Goal: Task Accomplishment & Management: Complete application form

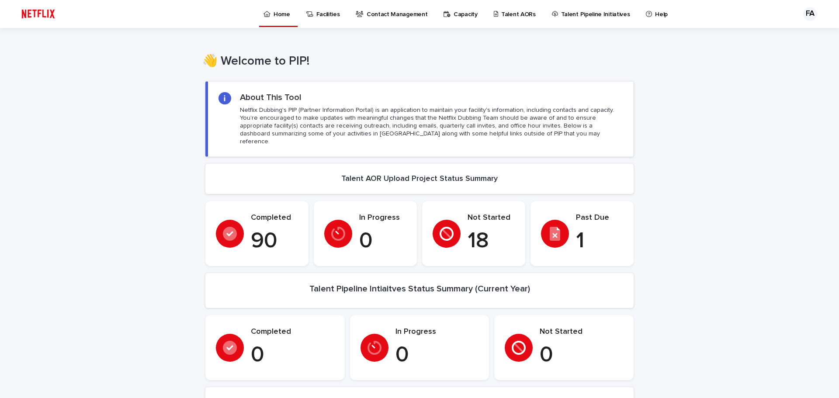
click at [501, 11] on p "Talent AORs" at bounding box center [518, 9] width 35 height 18
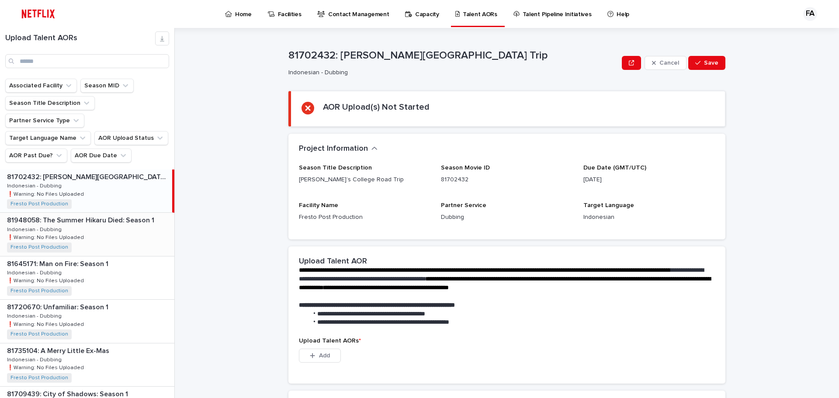
click at [135, 215] on div "81948058: The Summer Hikaru Died: Season 1 81948058: The Summer Hikaru Died: Se…" at bounding box center [87, 234] width 174 height 43
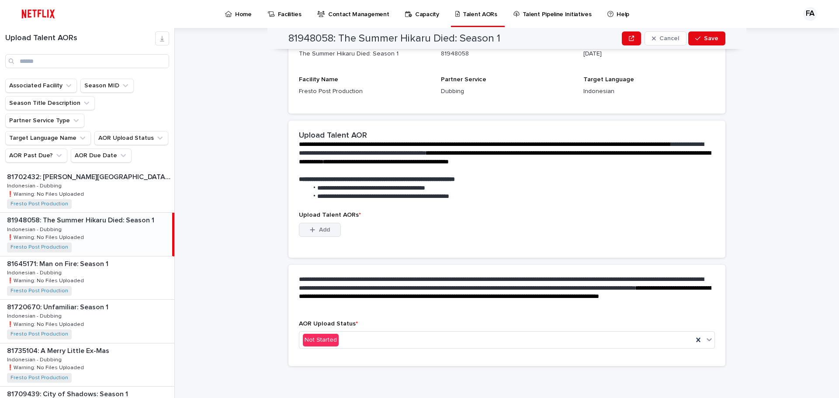
click at [311, 230] on icon "button" at bounding box center [312, 229] width 5 height 5
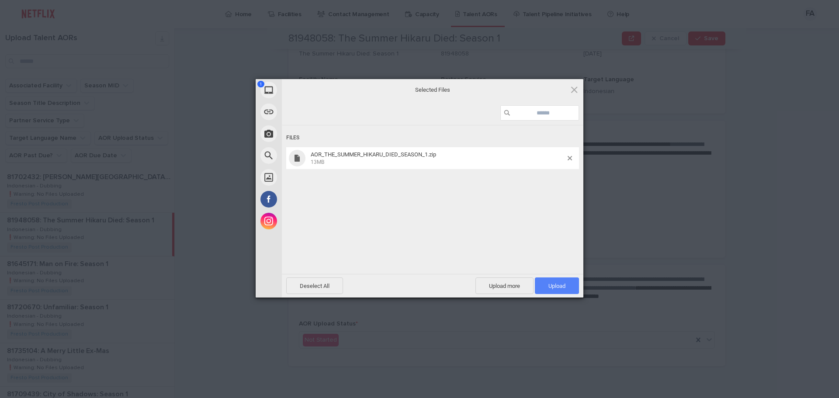
click at [555, 284] on span "Upload 1" at bounding box center [556, 286] width 17 height 7
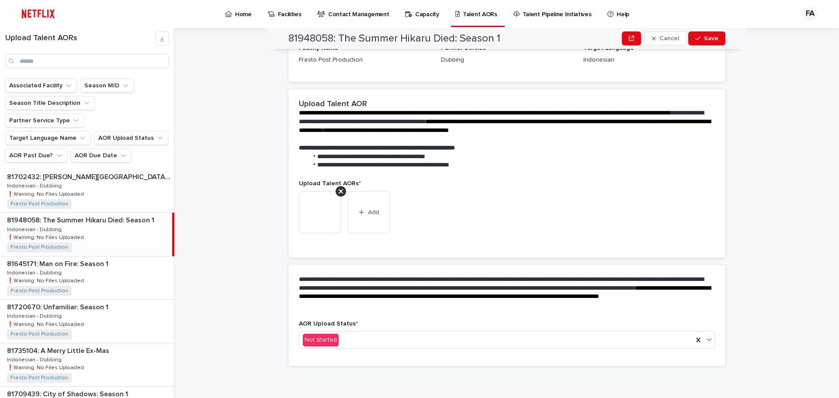
scroll to position [114, 0]
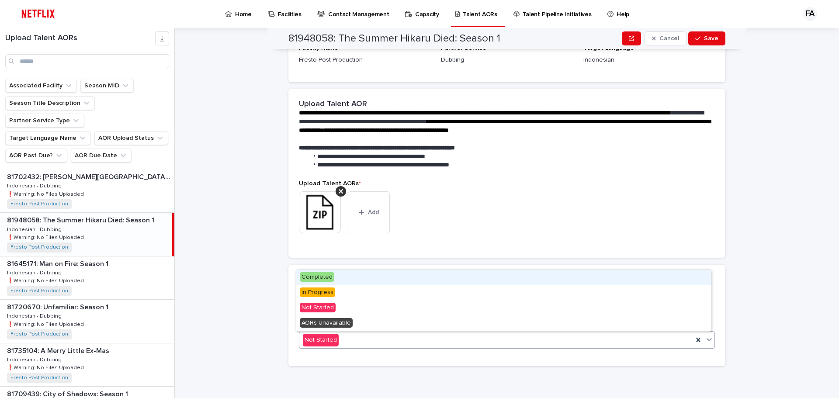
click at [468, 342] on div "Not Started" at bounding box center [496, 340] width 394 height 14
click at [338, 278] on div "Completed" at bounding box center [503, 277] width 415 height 15
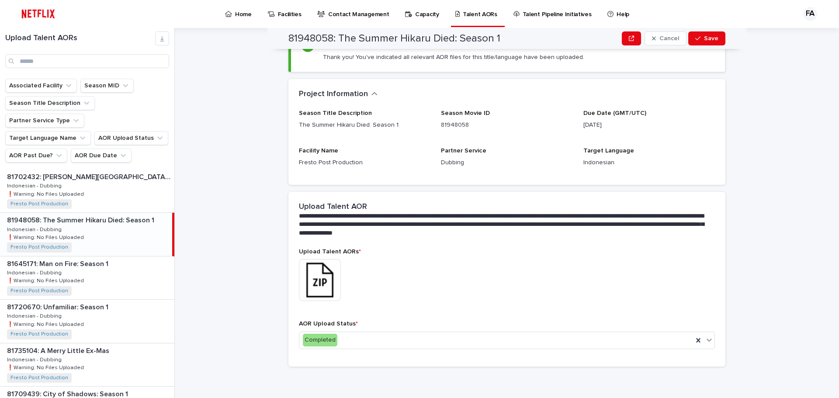
scroll to position [0, 0]
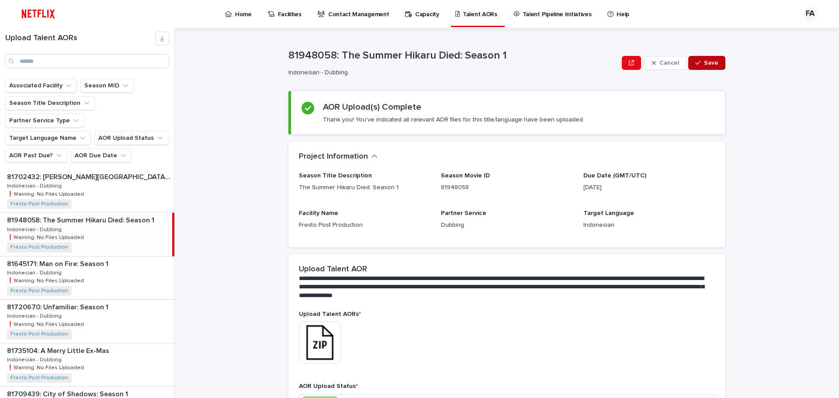
click at [711, 62] on span "Save" at bounding box center [711, 63] width 14 height 6
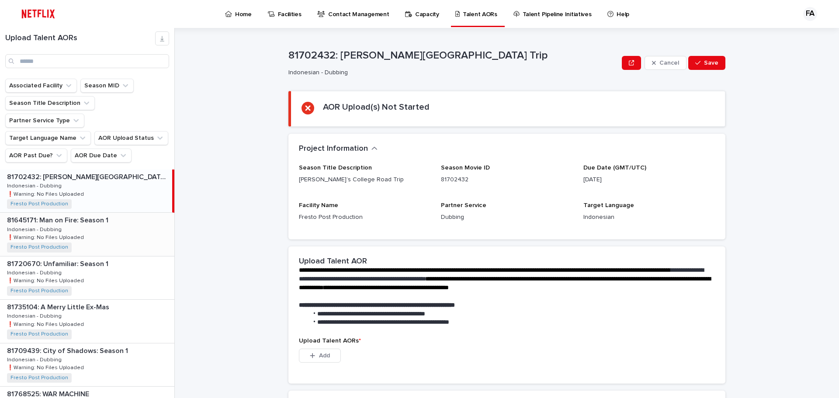
drag, startPoint x: 99, startPoint y: 306, endPoint x: 44, endPoint y: 237, distance: 88.6
click at [99, 306] on div "81735104: A Merry Little Ex-Mas 81735104: A Merry Little Ex-Mas Indonesian - Du…" at bounding box center [87, 321] width 174 height 43
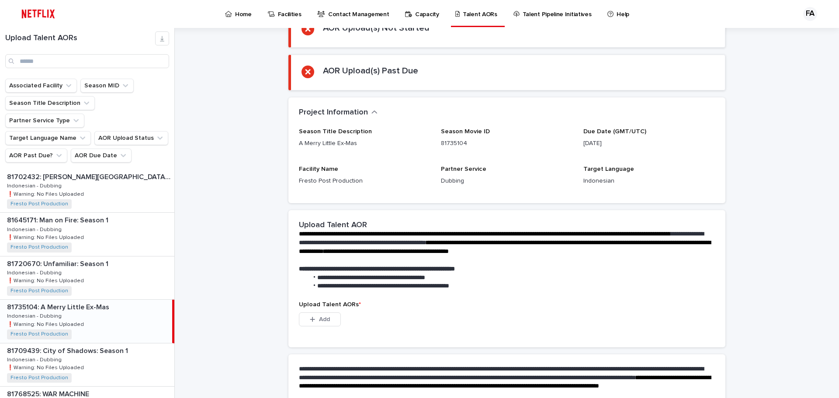
scroll to position [169, 0]
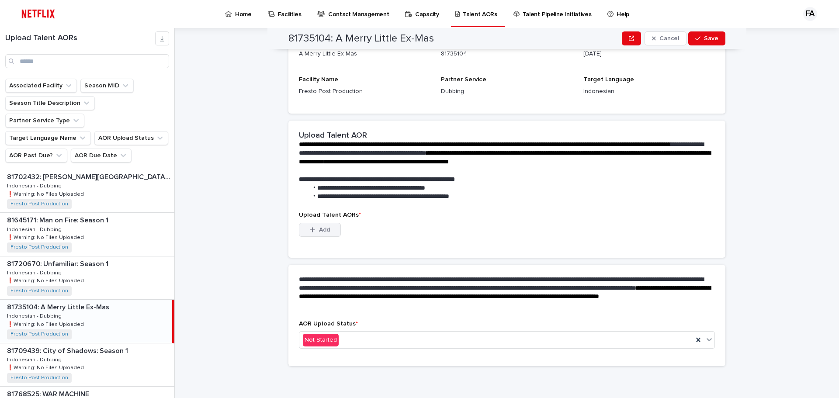
click at [328, 224] on button "Add" at bounding box center [320, 230] width 42 height 14
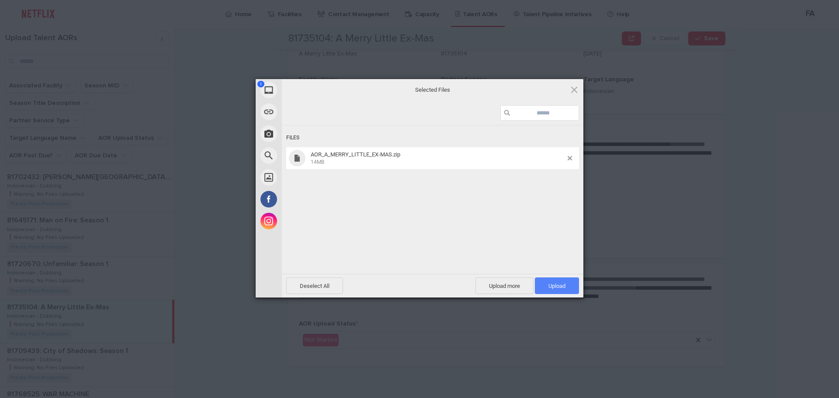
click at [558, 282] on span "Upload 1" at bounding box center [557, 285] width 44 height 17
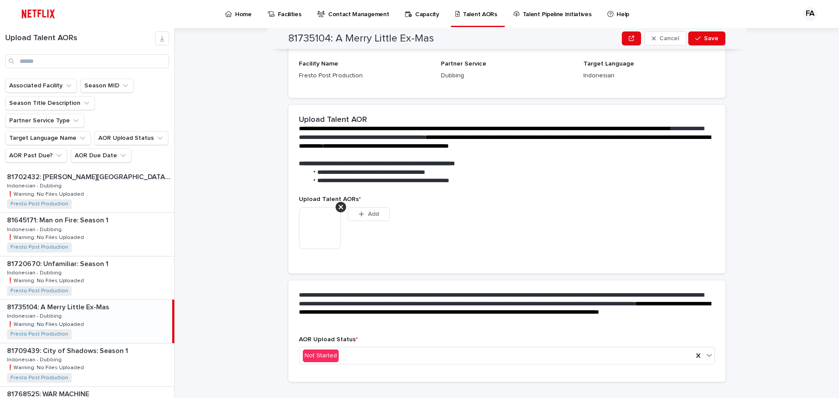
scroll to position [157, 0]
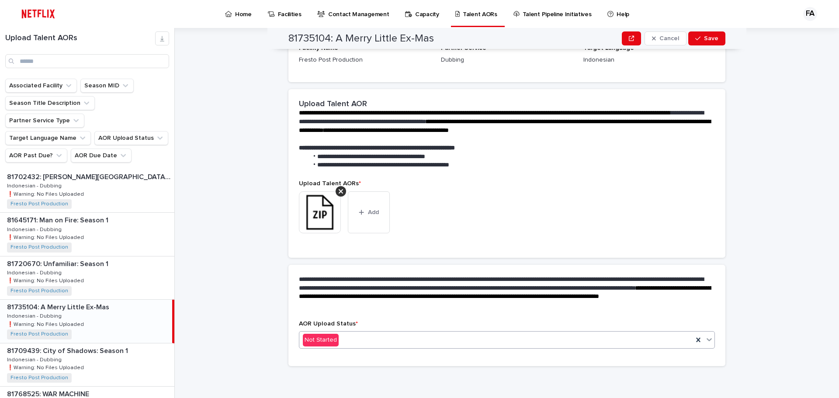
click at [709, 339] on icon at bounding box center [709, 339] width 9 height 9
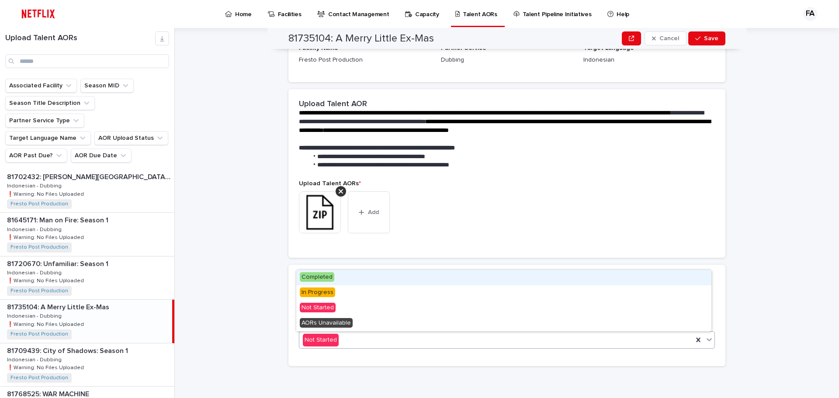
click at [339, 278] on div "Completed" at bounding box center [503, 277] width 415 height 15
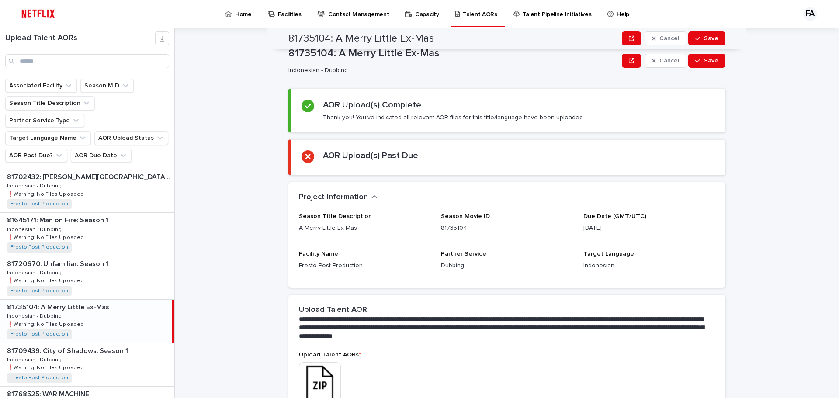
scroll to position [0, 0]
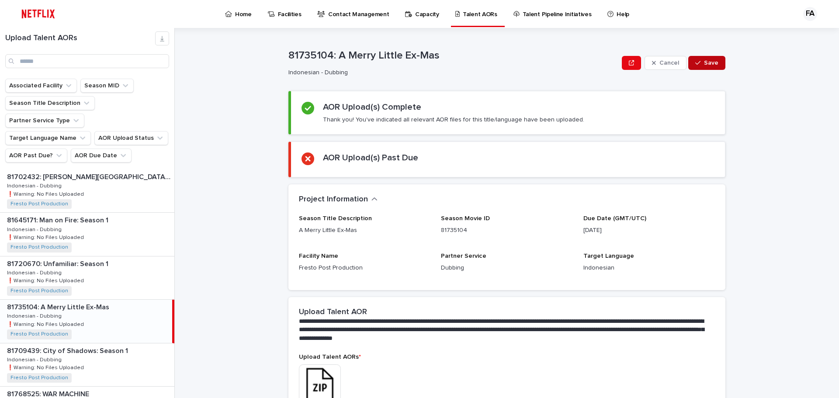
click at [716, 65] on button "Save" at bounding box center [706, 63] width 37 height 14
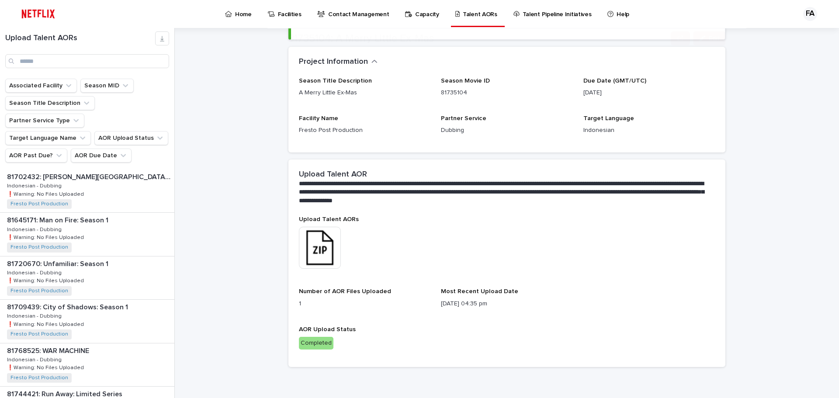
scroll to position [95, 0]
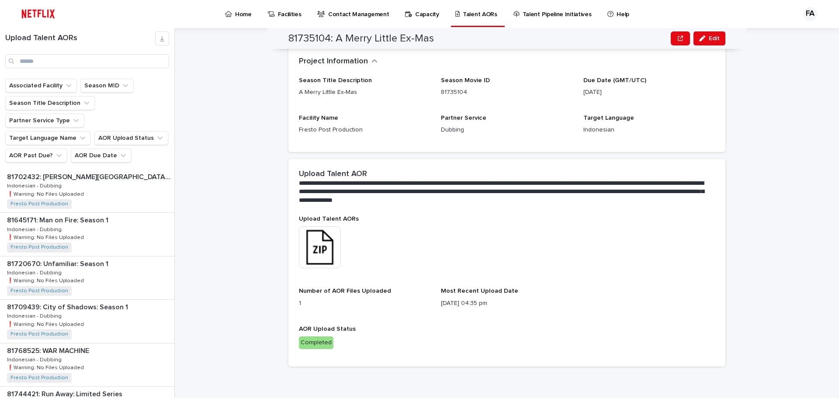
click at [328, 237] on img at bounding box center [320, 247] width 42 height 42
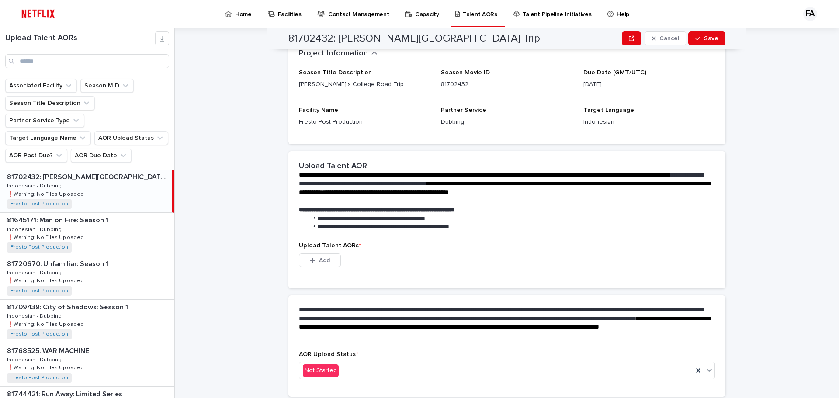
click at [109, 173] on div "81702432: [PERSON_NAME][GEOGRAPHIC_DATA] Trip 81702432: [PERSON_NAME]’s College…" at bounding box center [86, 191] width 172 height 43
click at [112, 300] on div "81709439: City of Shadows: Season 1 81709439: City of Shadows: Season 1 Indones…" at bounding box center [87, 321] width 174 height 43
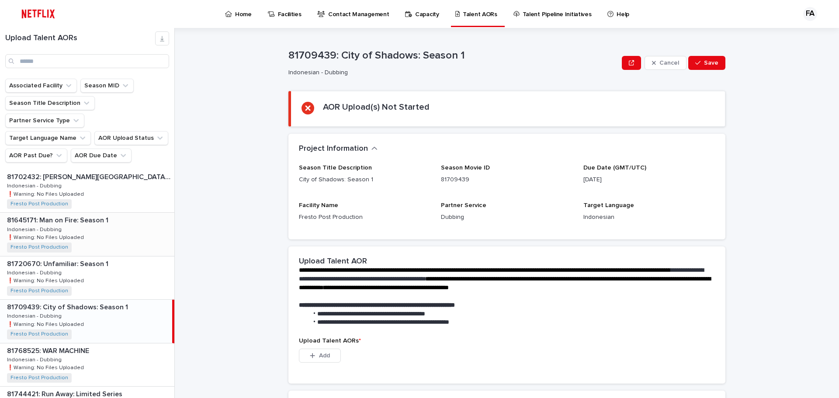
click at [92, 224] on div "81645171: Man on Fire: Season 1 81645171: Man on Fire: Season 1 Indonesian - Du…" at bounding box center [87, 234] width 174 height 43
click at [92, 256] on div "81720670: Unfamiliar: Season 1 81720670: Unfamiliar: Season 1 Indonesian - Dubb…" at bounding box center [87, 277] width 174 height 43
click at [100, 306] on div "81709439: City of Shadows: Season 1 81709439: City of Shadows: Season 1 Indones…" at bounding box center [87, 321] width 174 height 43
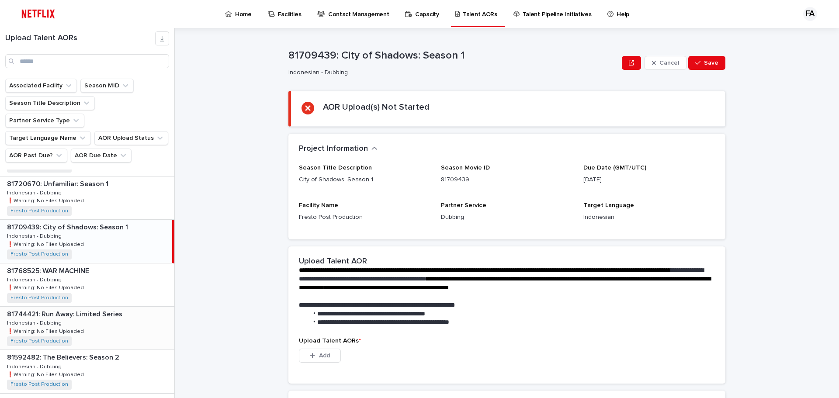
scroll to position [87, 0]
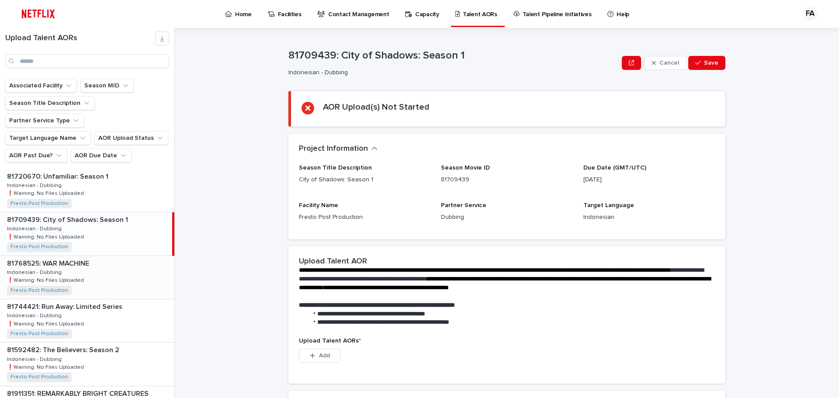
click at [114, 256] on div "81768525: WAR MACHINE 81768525: WAR MACHINE Indonesian - Dubbing Indonesian - D…" at bounding box center [87, 277] width 174 height 43
